Goal: Task Accomplishment & Management: Complete application form

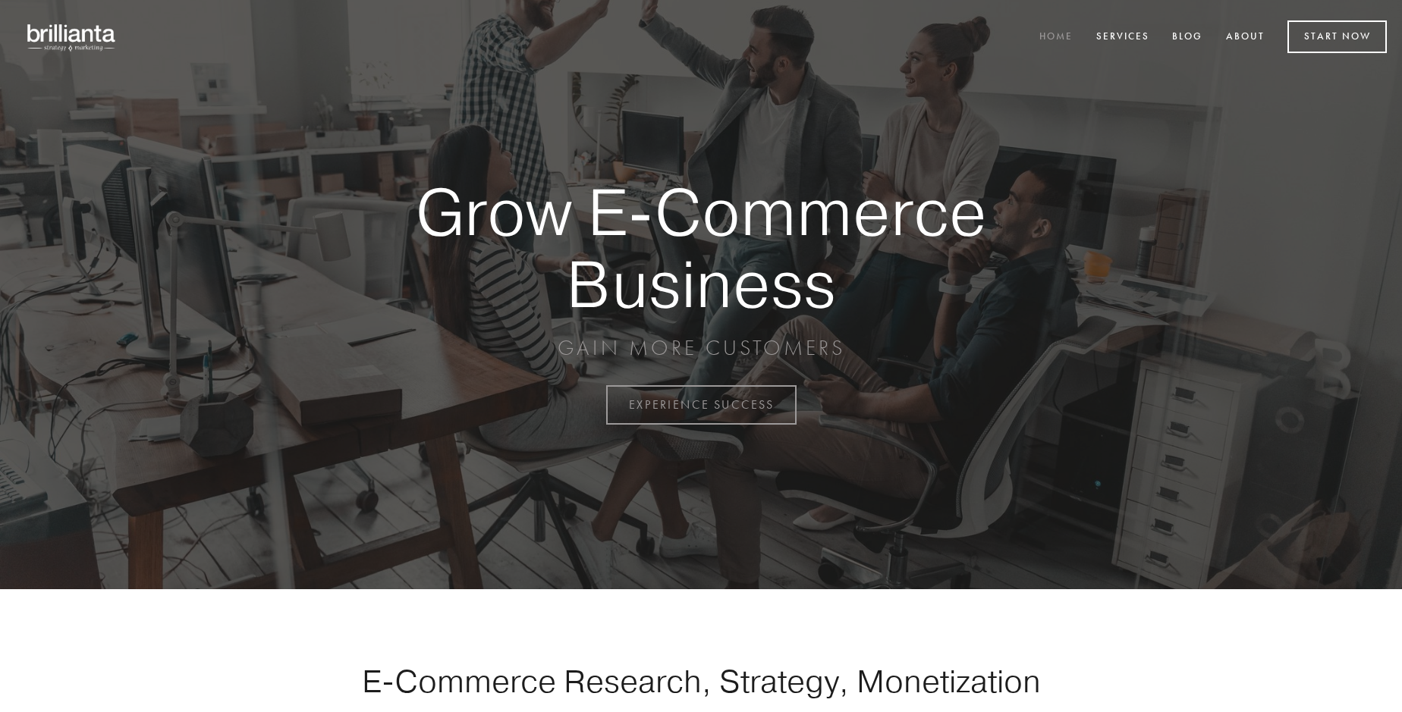
scroll to position [3977, 0]
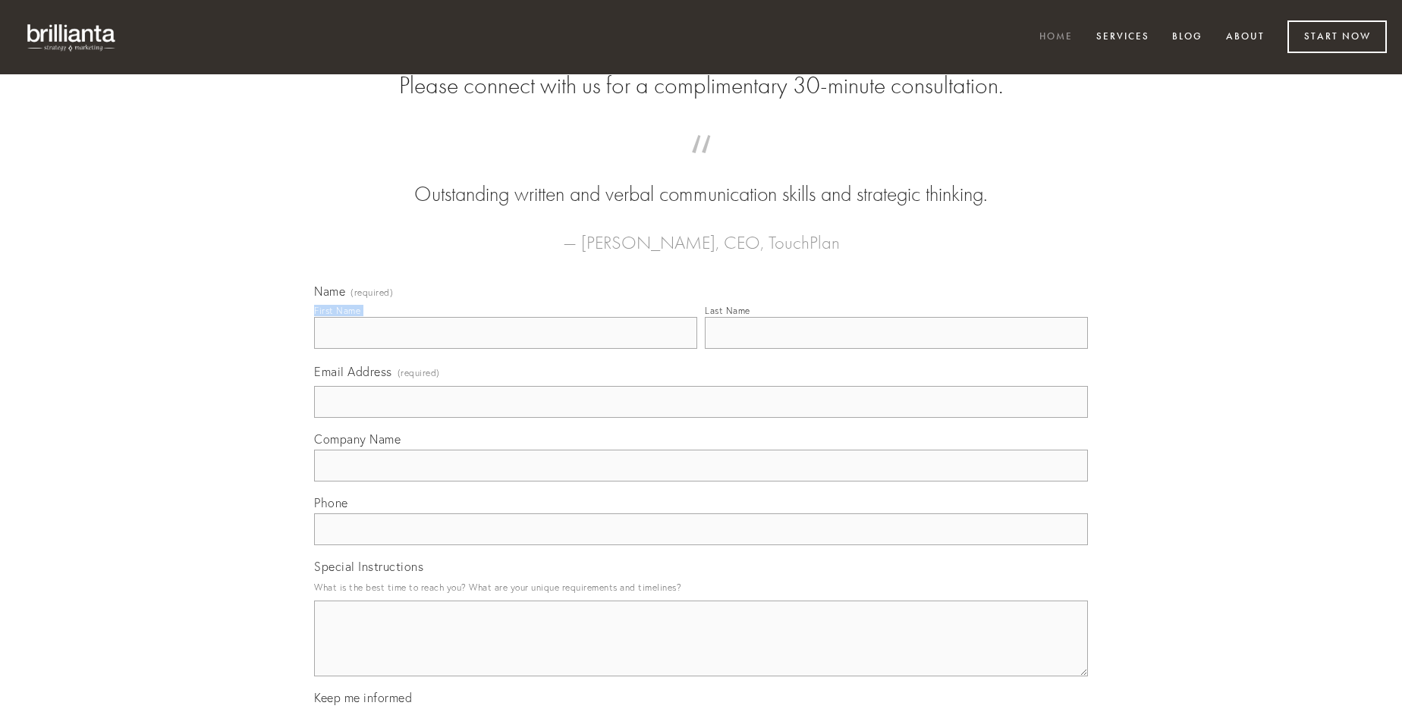
type input "[PERSON_NAME]"
click at [896, 349] on input "Last Name" at bounding box center [896, 333] width 383 height 32
type input "[PERSON_NAME]"
click at [701, 418] on input "Email Address (required)" at bounding box center [701, 402] width 774 height 32
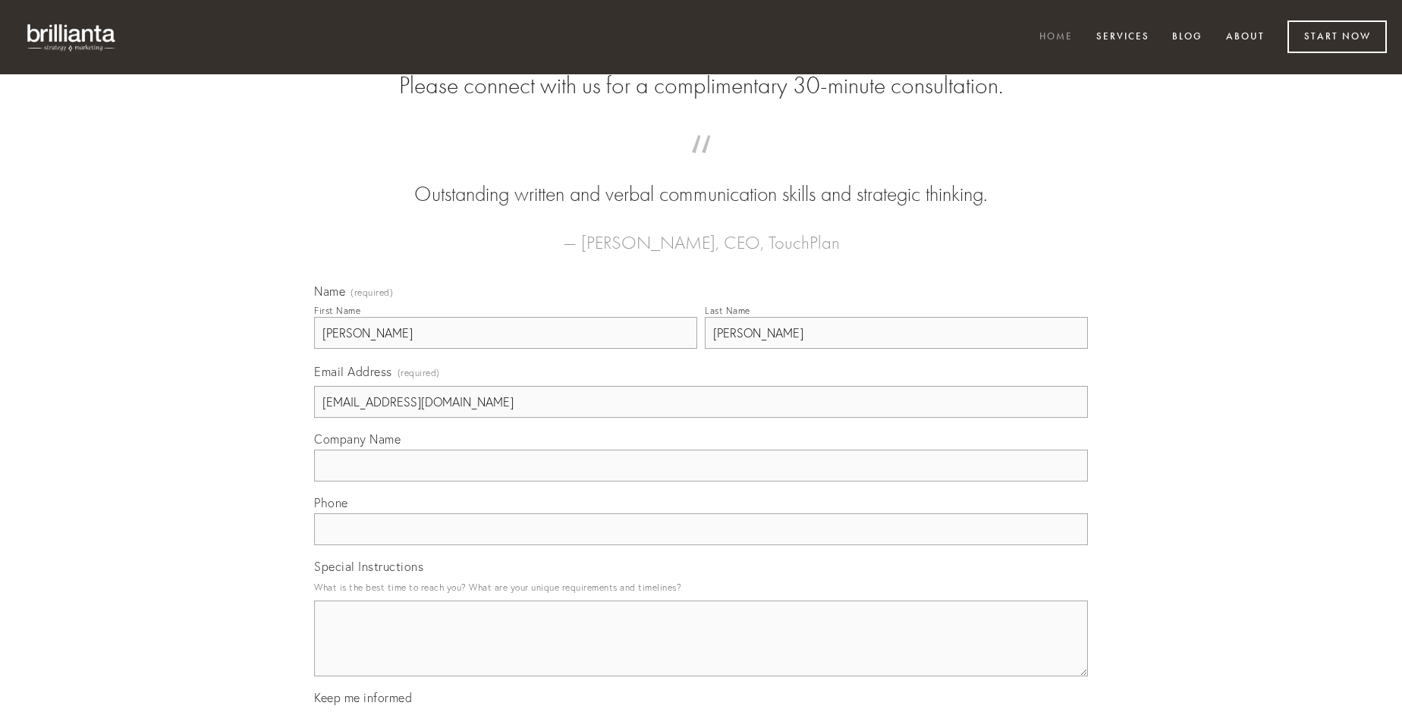
type input "[EMAIL_ADDRESS][DOMAIN_NAME]"
click at [701, 482] on input "Company Name" at bounding box center [701, 466] width 774 height 32
type input "totam"
click at [701, 546] on input "text" at bounding box center [701, 530] width 774 height 32
click at [701, 653] on textarea "Special Instructions" at bounding box center [701, 639] width 774 height 76
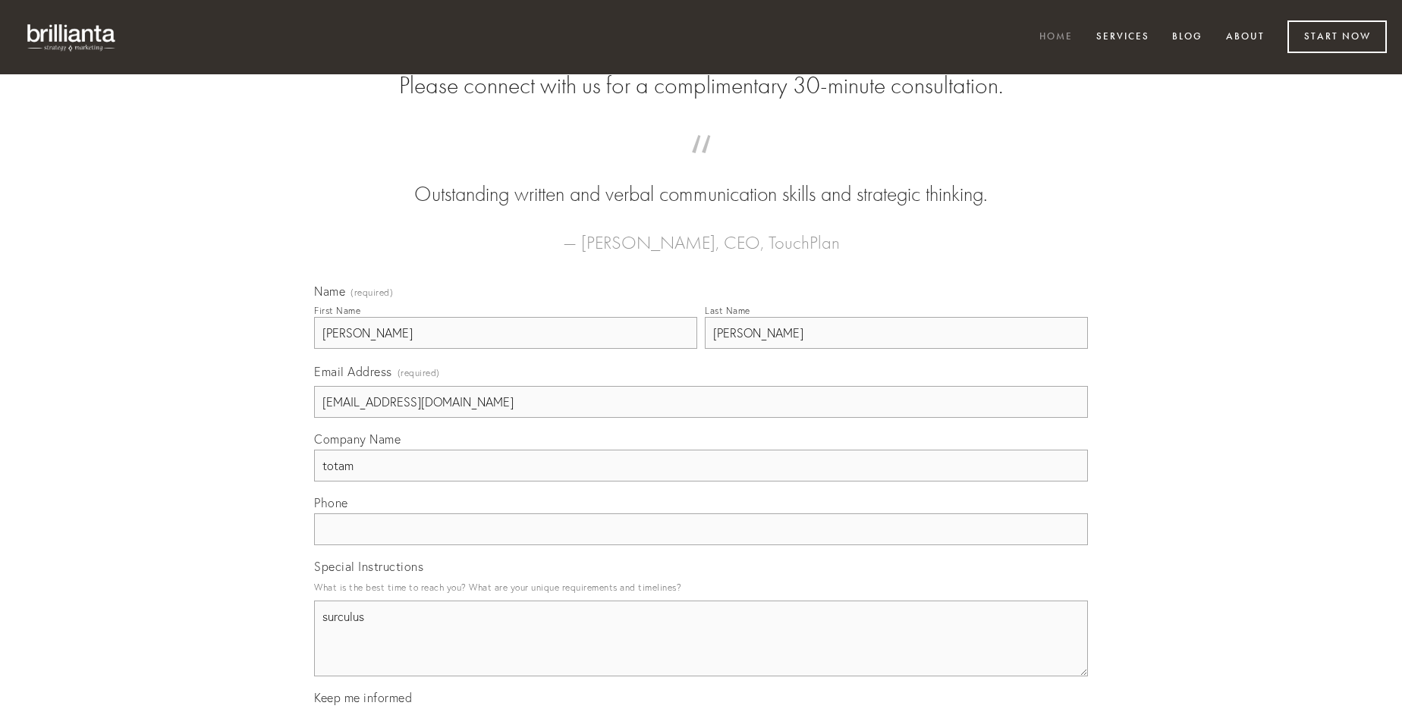
type textarea "surculus"
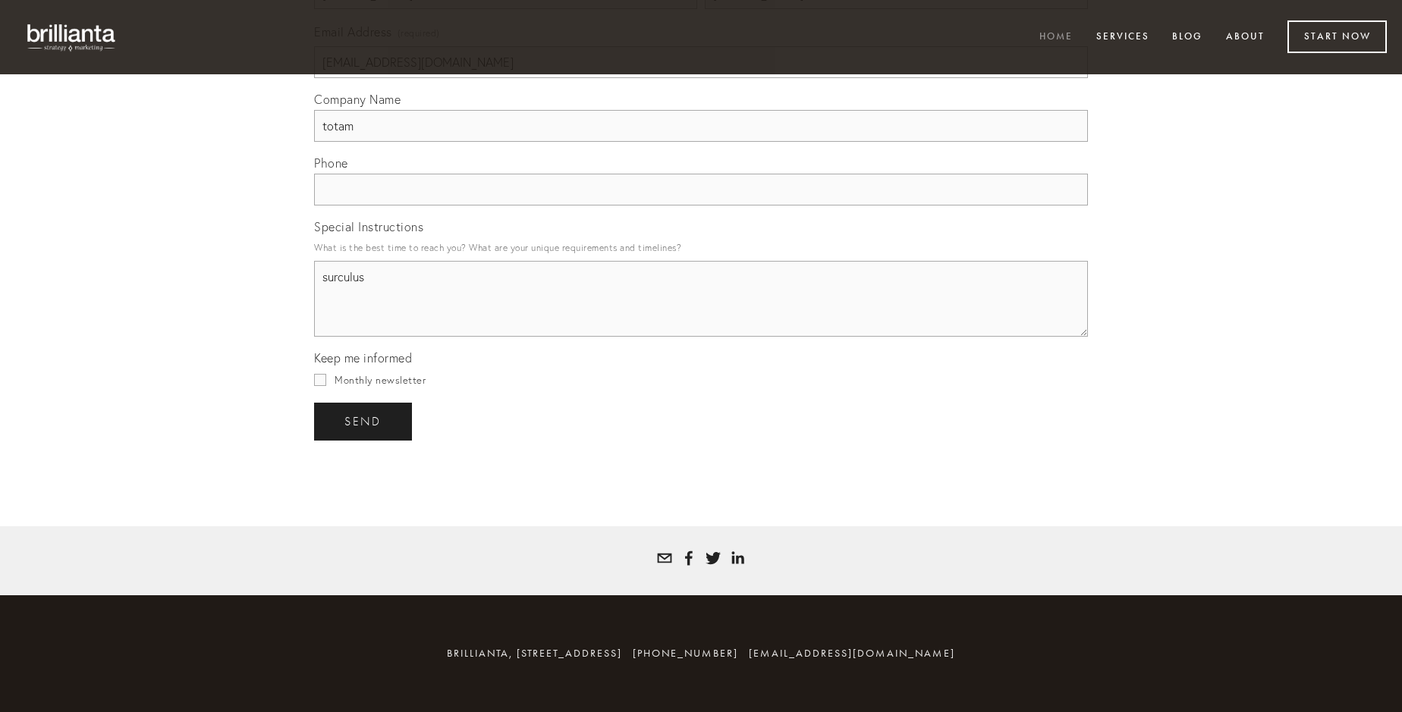
click at [364, 421] on span "send" at bounding box center [362, 422] width 37 height 14
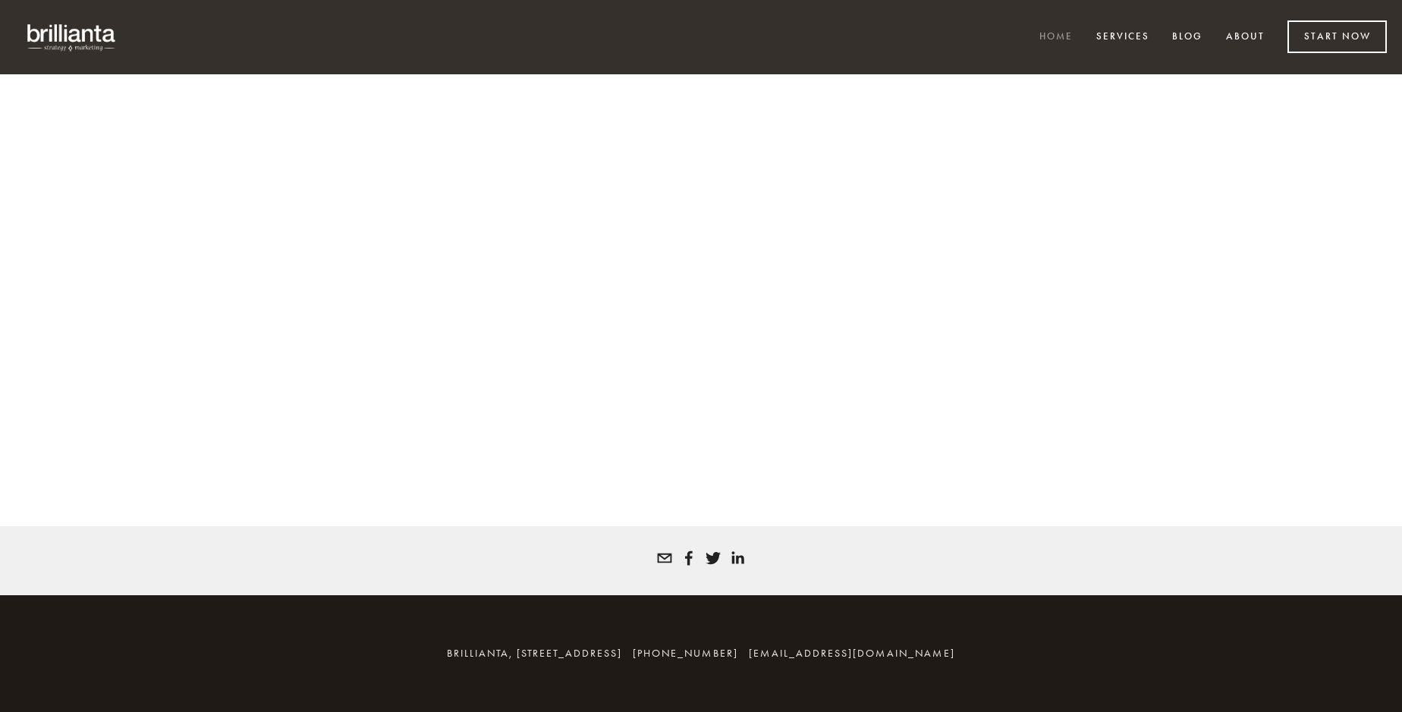
scroll to position [3957, 0]
